Goal: Task Accomplishment & Management: Use online tool/utility

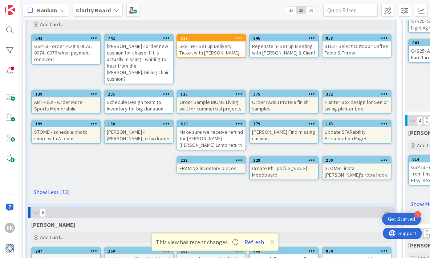
scroll to position [94, 0]
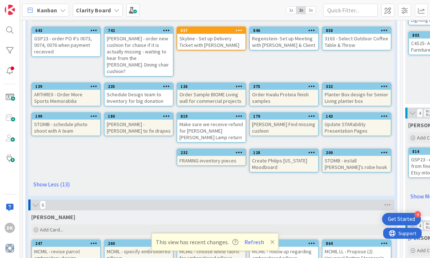
click at [210, 37] on div "Skyline - Set up Delivery Ticket with Luis" at bounding box center [211, 42] width 68 height 16
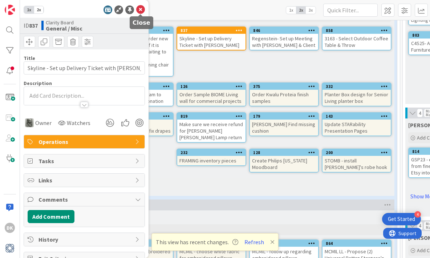
click at [142, 9] on icon at bounding box center [140, 9] width 9 height 9
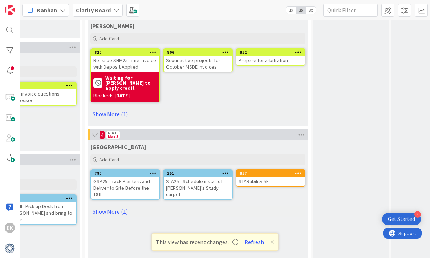
scroll to position [505, 546]
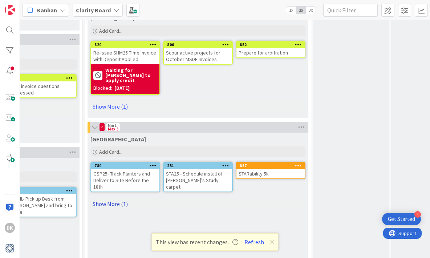
click at [118, 198] on link "Show More (1)" at bounding box center [197, 204] width 215 height 12
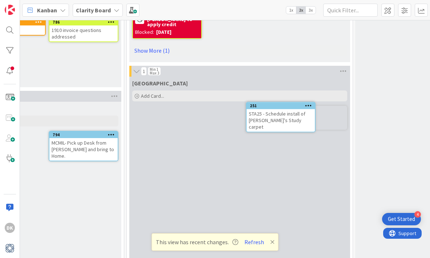
scroll to position [561, 507]
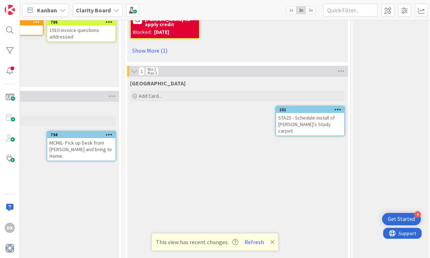
click at [316, 116] on div "STA25 - Schedule install of [PERSON_NAME]'s Study carpet" at bounding box center [310, 124] width 68 height 23
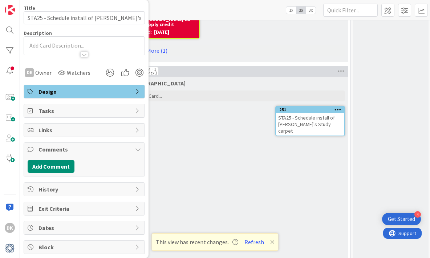
scroll to position [50, 0]
click at [59, 165] on button "Add Comment" at bounding box center [51, 165] width 47 height 13
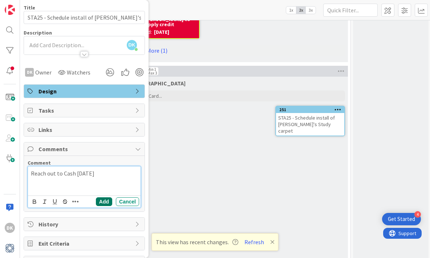
click at [100, 205] on button "Add" at bounding box center [104, 201] width 16 height 9
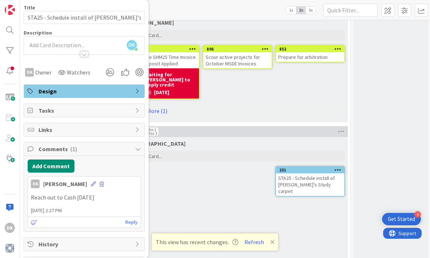
scroll to position [414, 507]
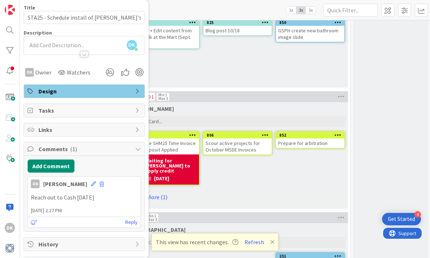
click at [218, 64] on div "Hannah Add Card... 850 GSPH create new bathroom image slide 825 Blog post 10/18…" at bounding box center [237, 38] width 221 height 98
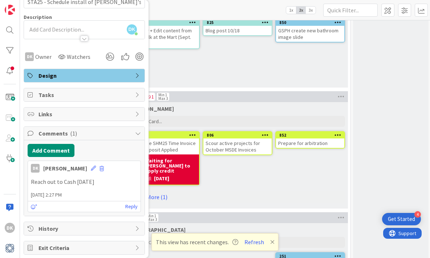
scroll to position [54, 0]
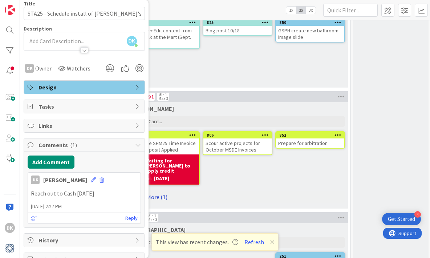
click at [273, 191] on link "Show More (1)" at bounding box center [237, 197] width 215 height 12
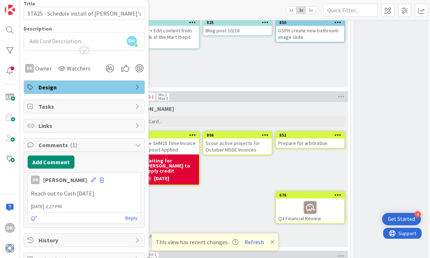
click at [253, 207] on div "Philip Add Card... 852 Prepare for arbitration 806 Scour active projects for Oc…" at bounding box center [237, 174] width 221 height 145
click at [252, 241] on button "Refresh" at bounding box center [254, 241] width 25 height 9
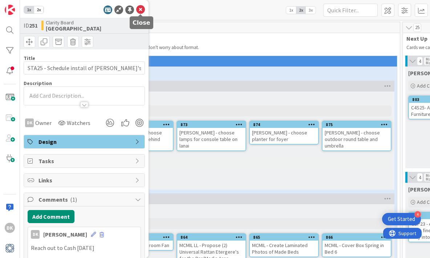
click at [141, 8] on icon at bounding box center [140, 9] width 9 height 9
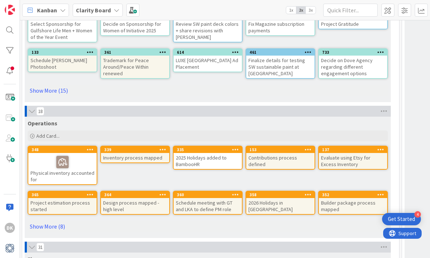
scroll to position [2140, 1]
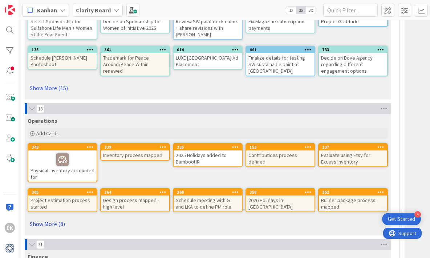
click at [55, 223] on link "Show More (8)" at bounding box center [208, 224] width 360 height 12
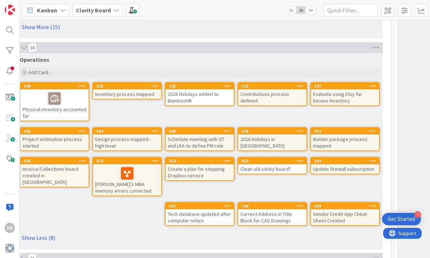
scroll to position [2201, 5]
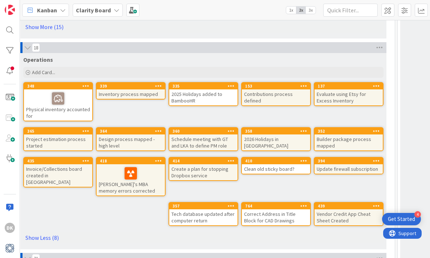
click at [271, 168] on div "Clean old sticky board?" at bounding box center [276, 168] width 68 height 9
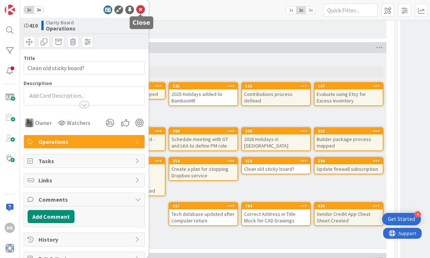
click at [139, 8] on icon at bounding box center [140, 9] width 9 height 9
